Goal: Task Accomplishment & Management: Manage account settings

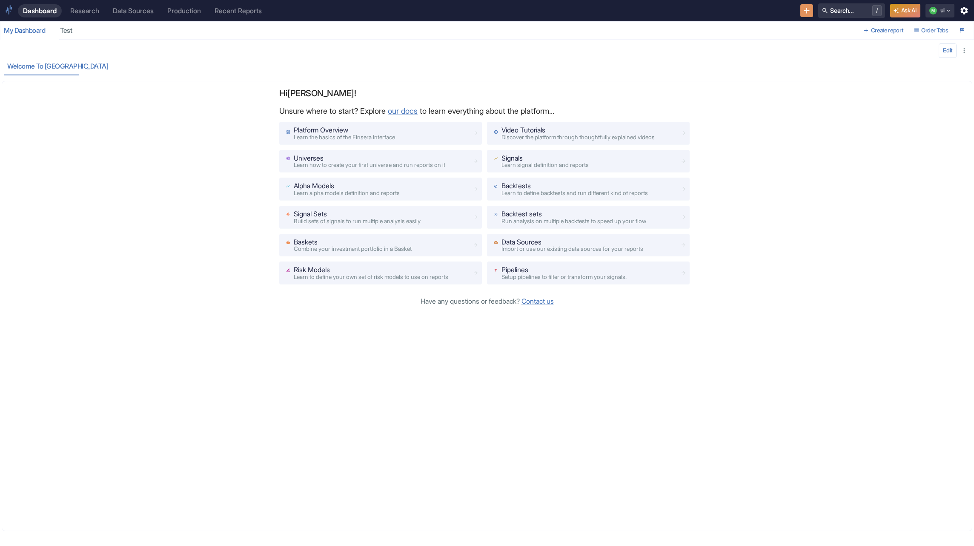
click at [444, 59] on div "Welcome to [GEOGRAPHIC_DATA]" at bounding box center [433, 66] width 859 height 17
click at [533, 11] on icon "button" at bounding box center [948, 11] width 6 height 6
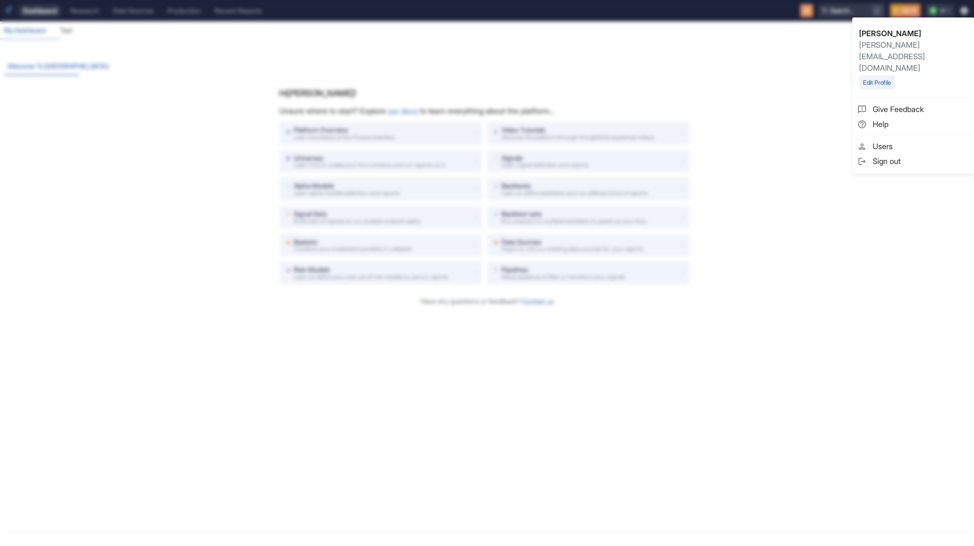
click at [533, 155] on span "Sign out" at bounding box center [921, 160] width 96 height 11
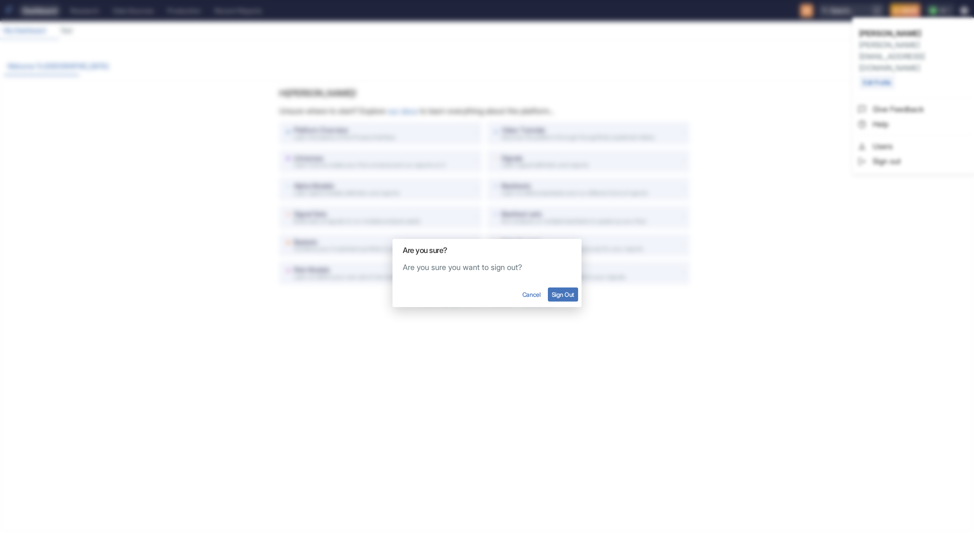
click at [533, 296] on button "Sign Out" at bounding box center [563, 294] width 30 height 14
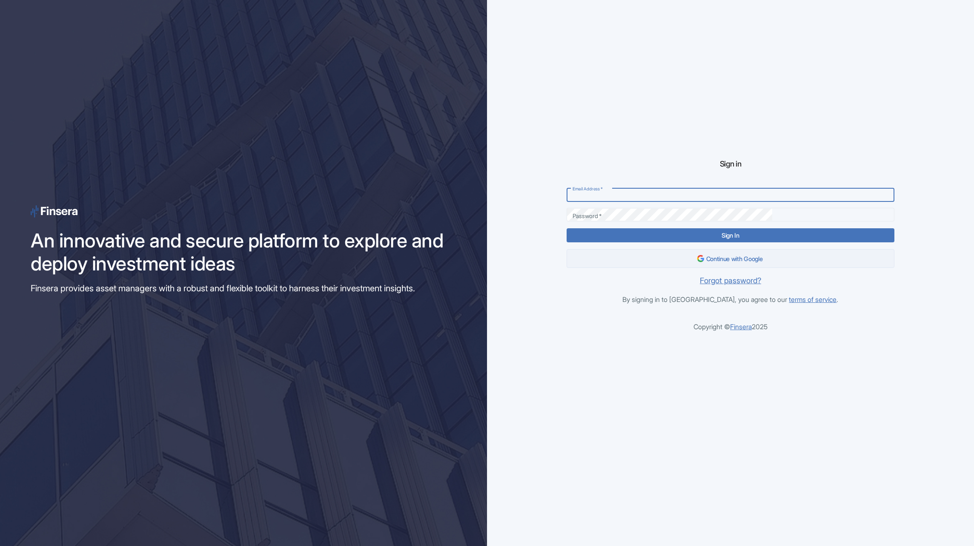
click at [533, 260] on button "Continue with Google" at bounding box center [730, 258] width 327 height 19
